Goal: Navigation & Orientation: Find specific page/section

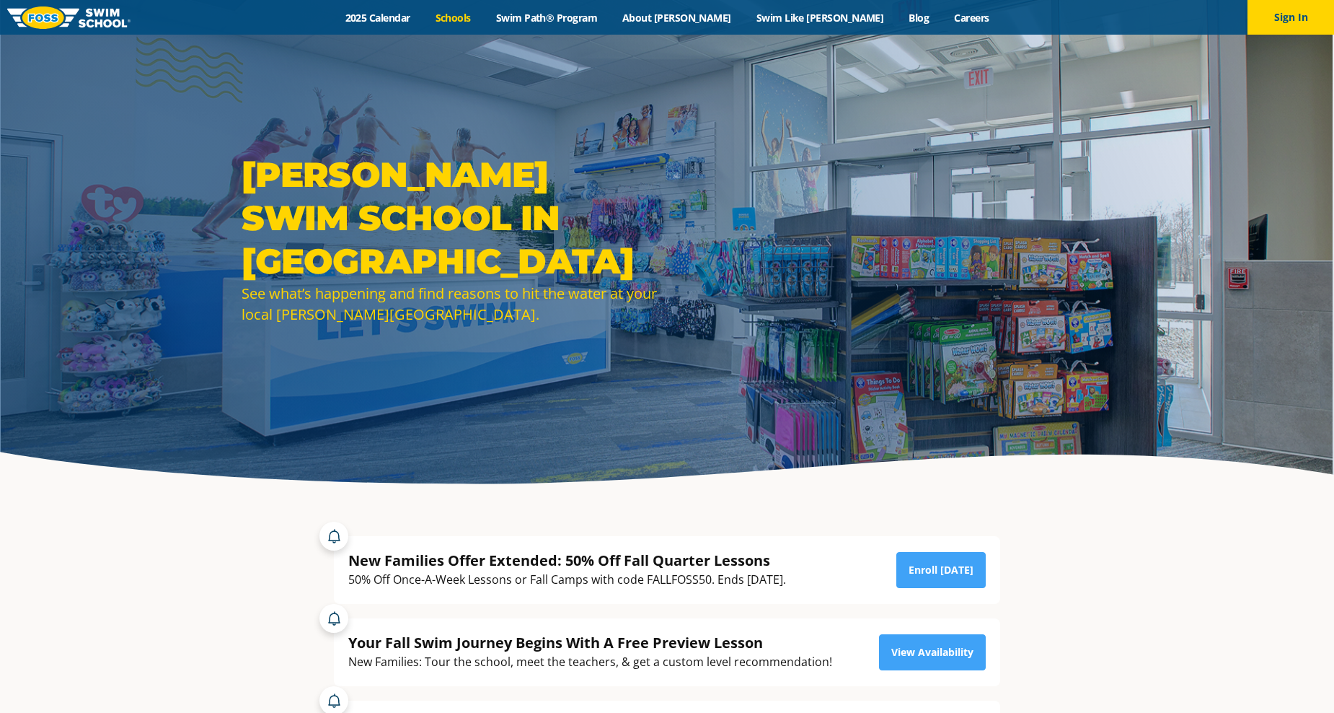
click at [483, 17] on link "Schools" at bounding box center [453, 18] width 61 height 14
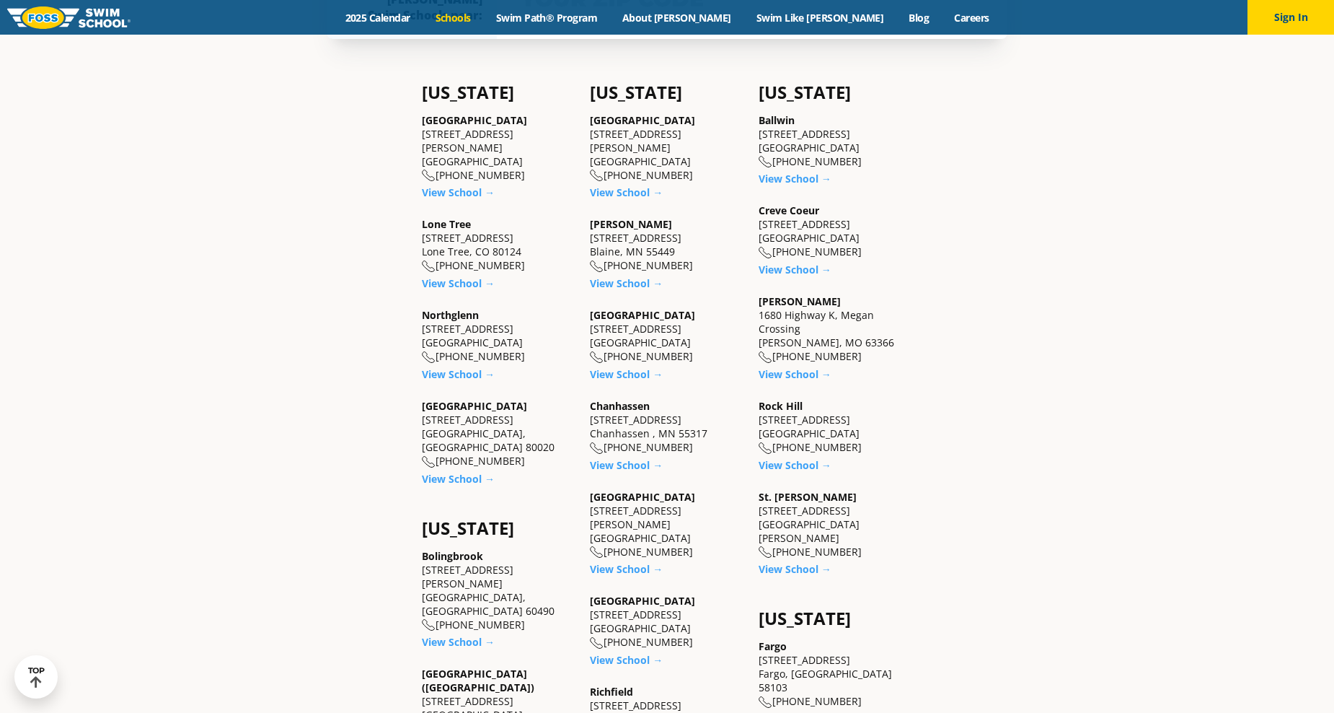
scroll to position [577, 0]
click at [806, 462] on link "View School →" at bounding box center [795, 464] width 73 height 14
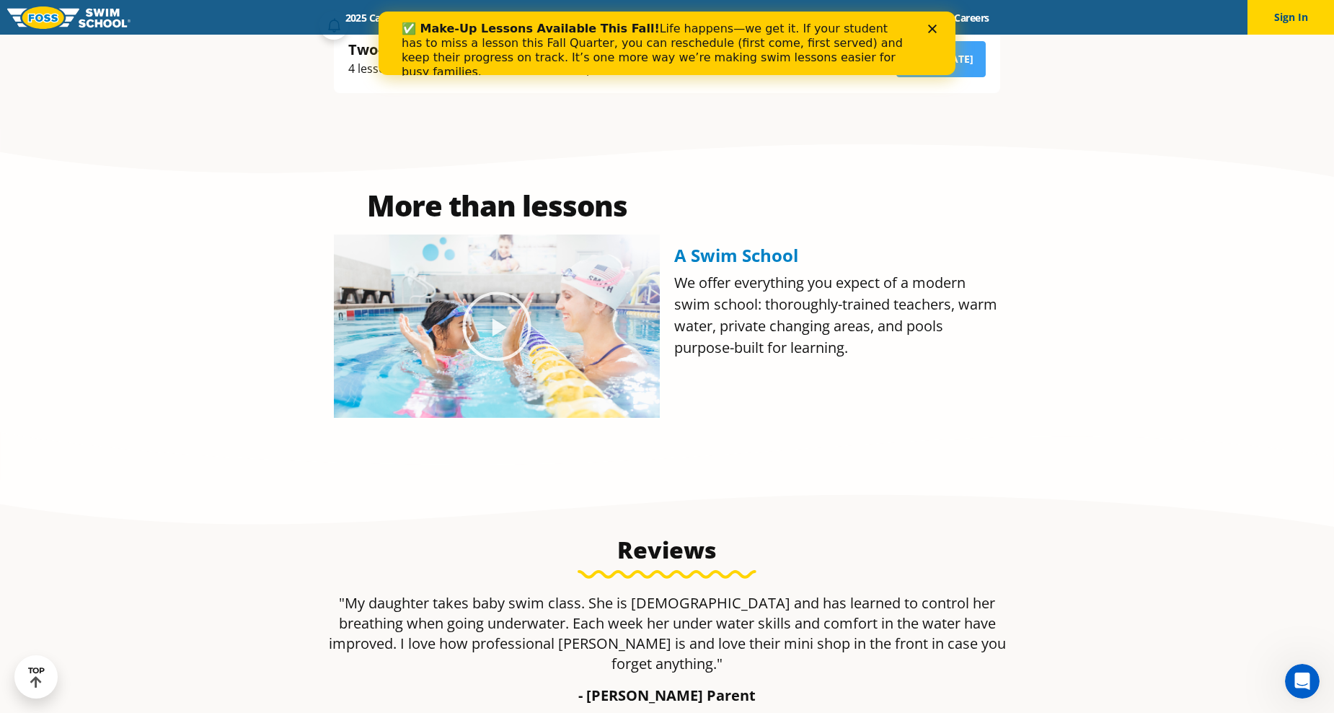
scroll to position [505, 0]
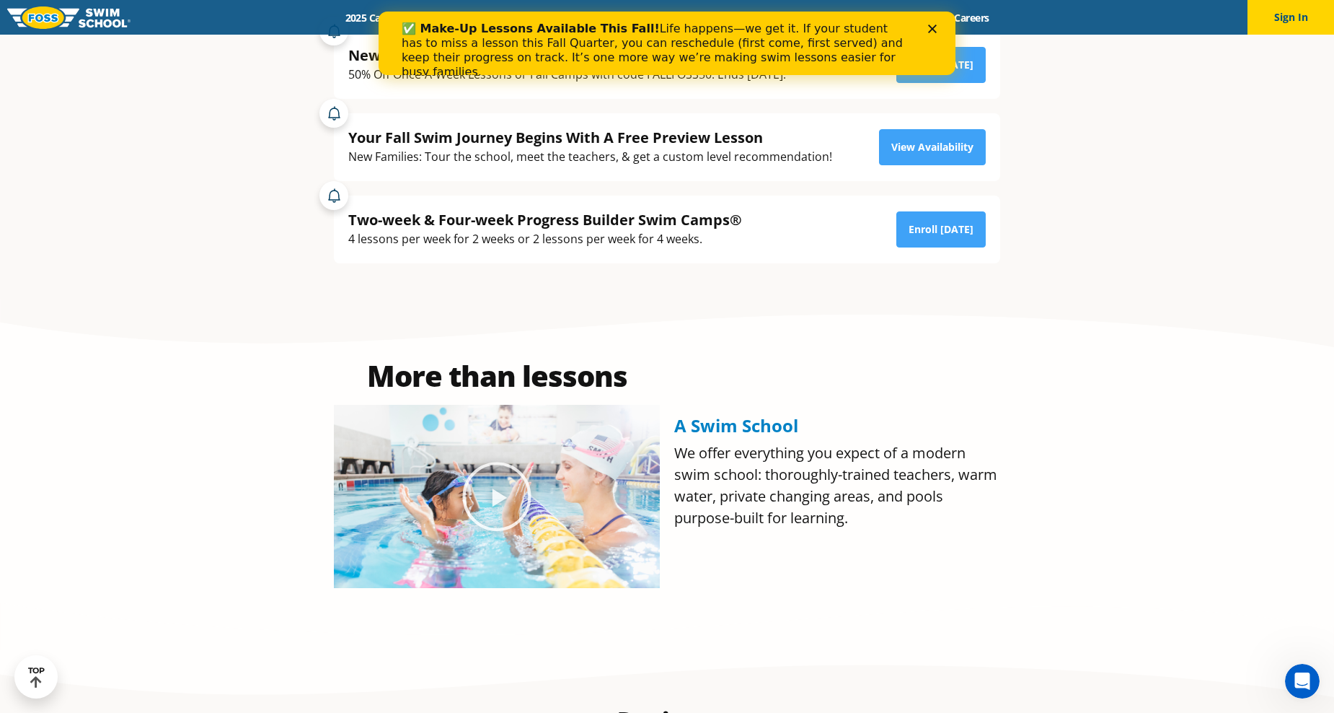
click at [932, 28] on polygon "Close" at bounding box center [932, 29] width 9 height 9
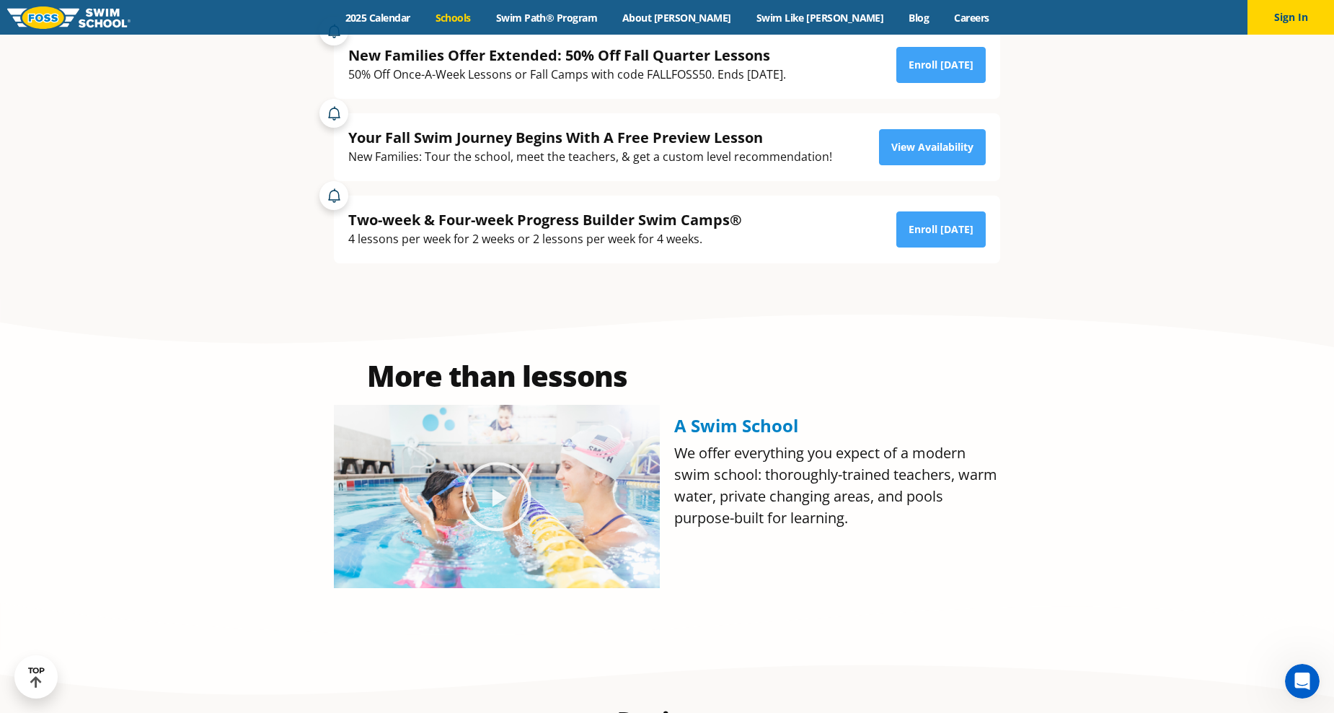
click at [483, 14] on link "Schools" at bounding box center [453, 18] width 61 height 14
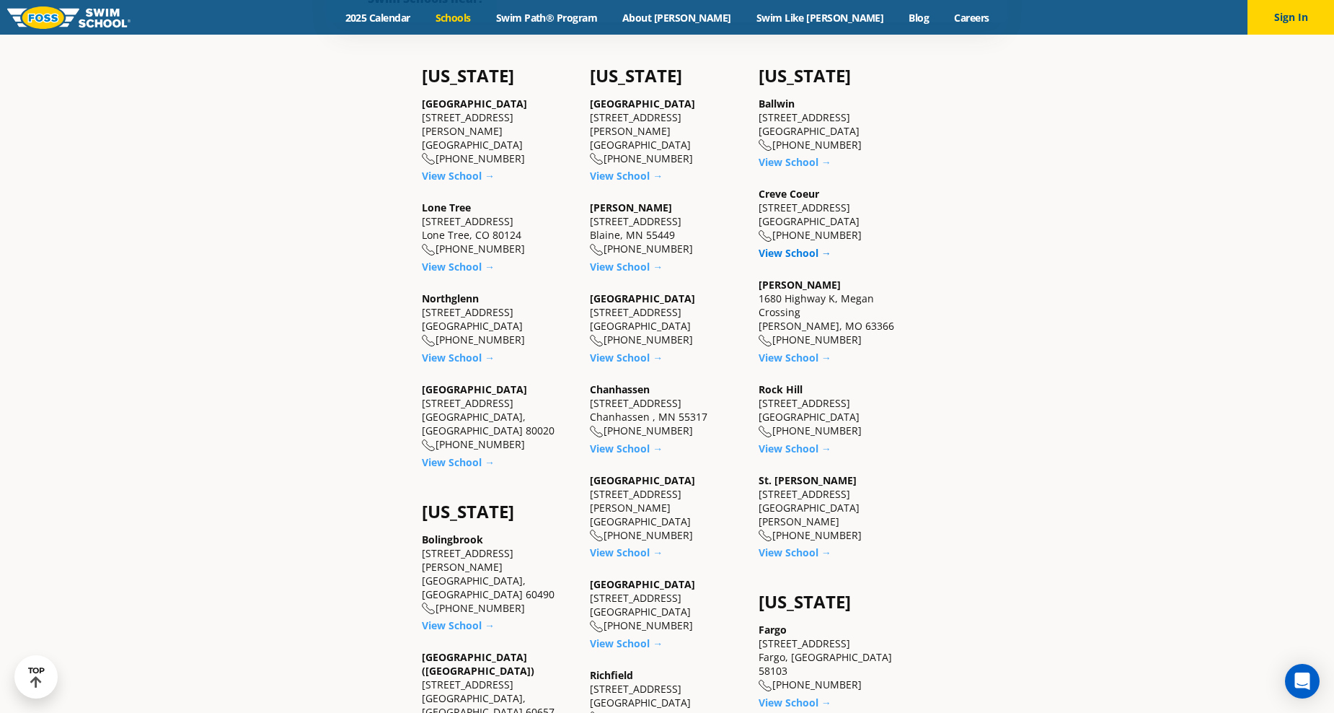
scroll to position [577, 0]
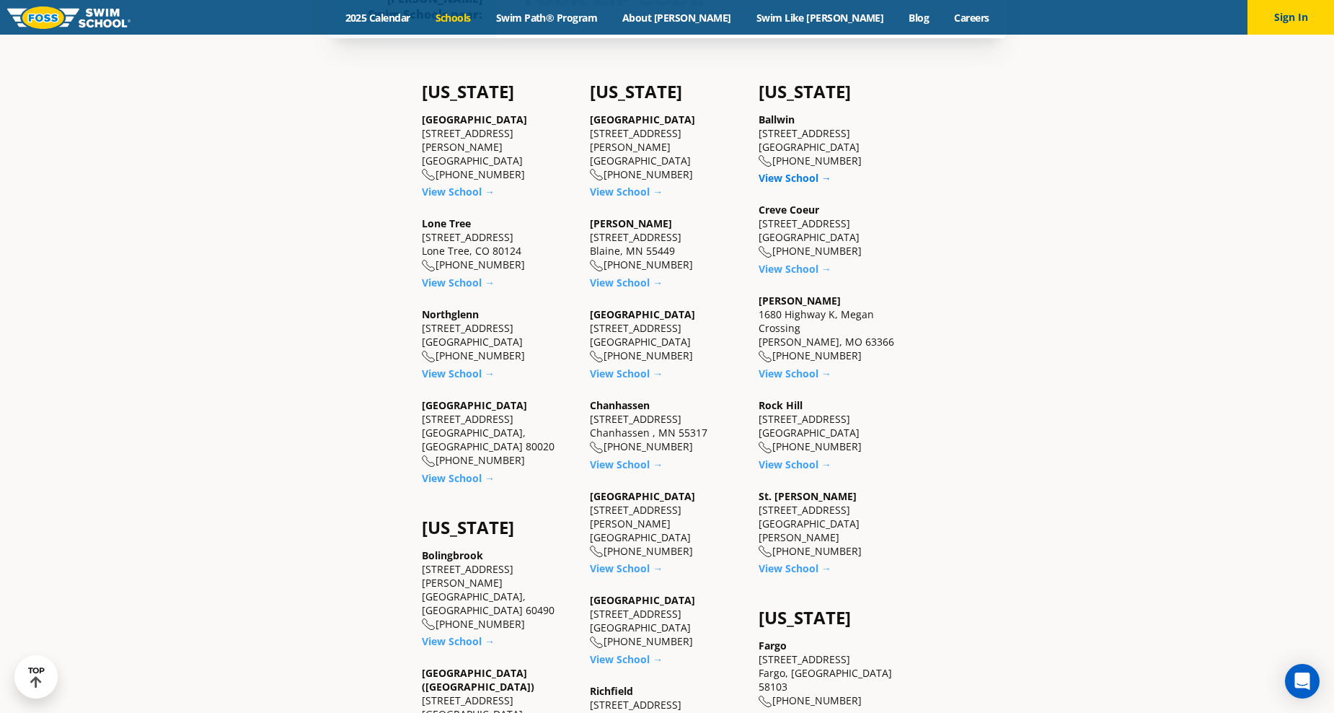
click at [810, 175] on link "View School →" at bounding box center [795, 178] width 73 height 14
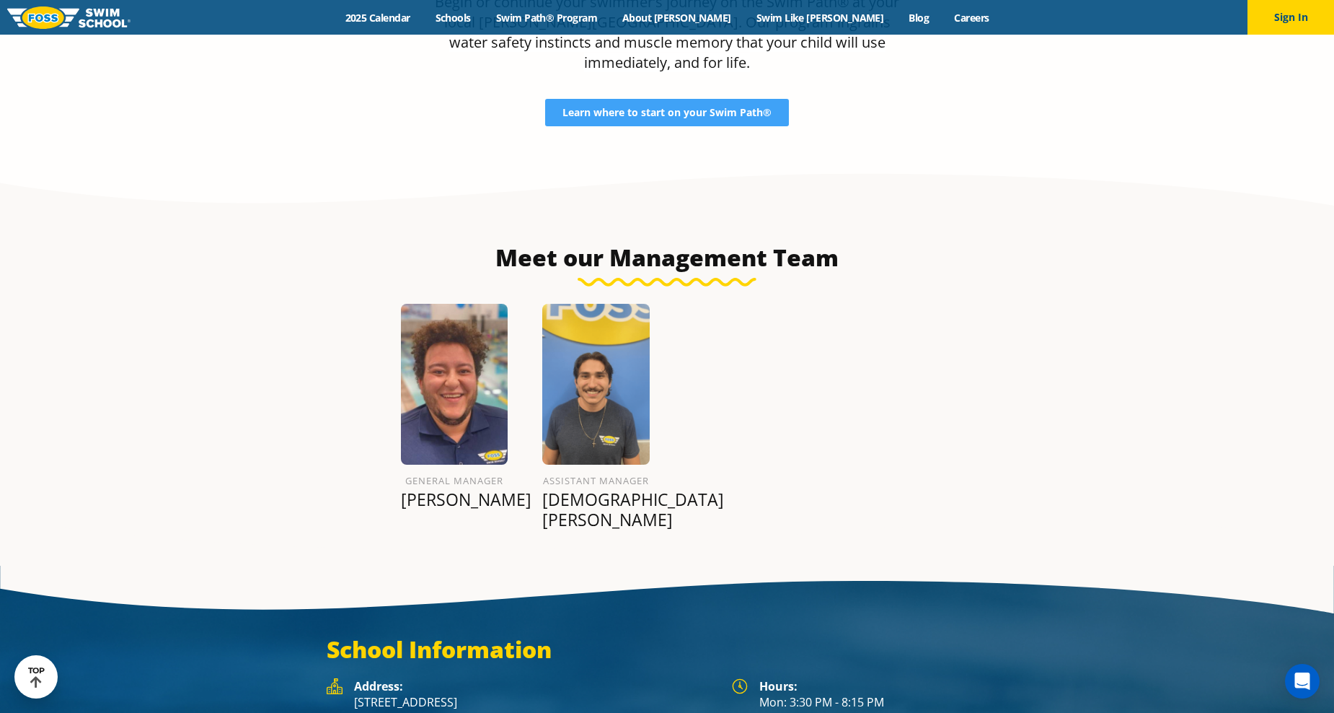
scroll to position [1618, 0]
